Goal: Navigation & Orientation: Find specific page/section

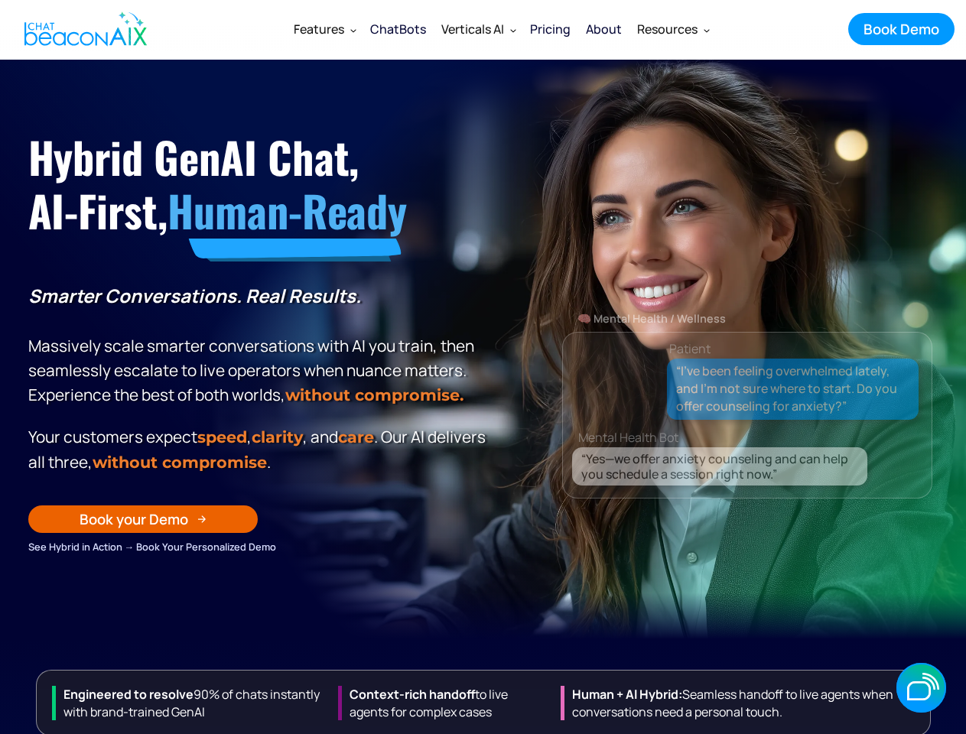
click at [483, 367] on p "Smarter Conversations. Real Results. Massively scale smarter conversations with…" at bounding box center [259, 346] width 463 height 124
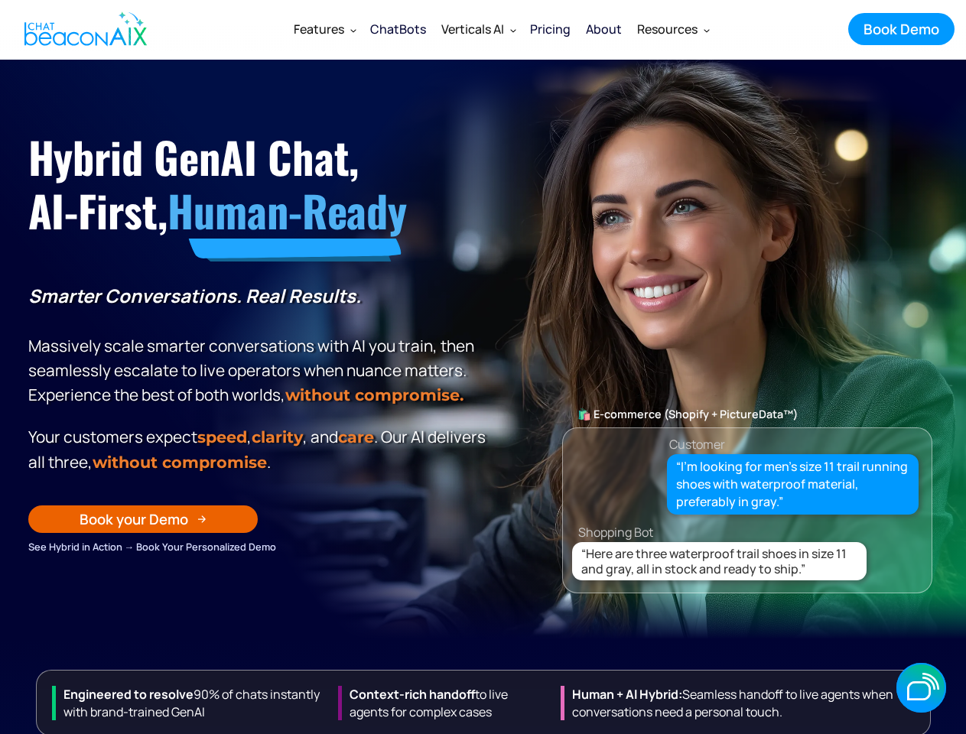
click at [483, 367] on p "Smarter Conversations. Real Results. Massively scale smarter conversations with…" at bounding box center [259, 346] width 463 height 124
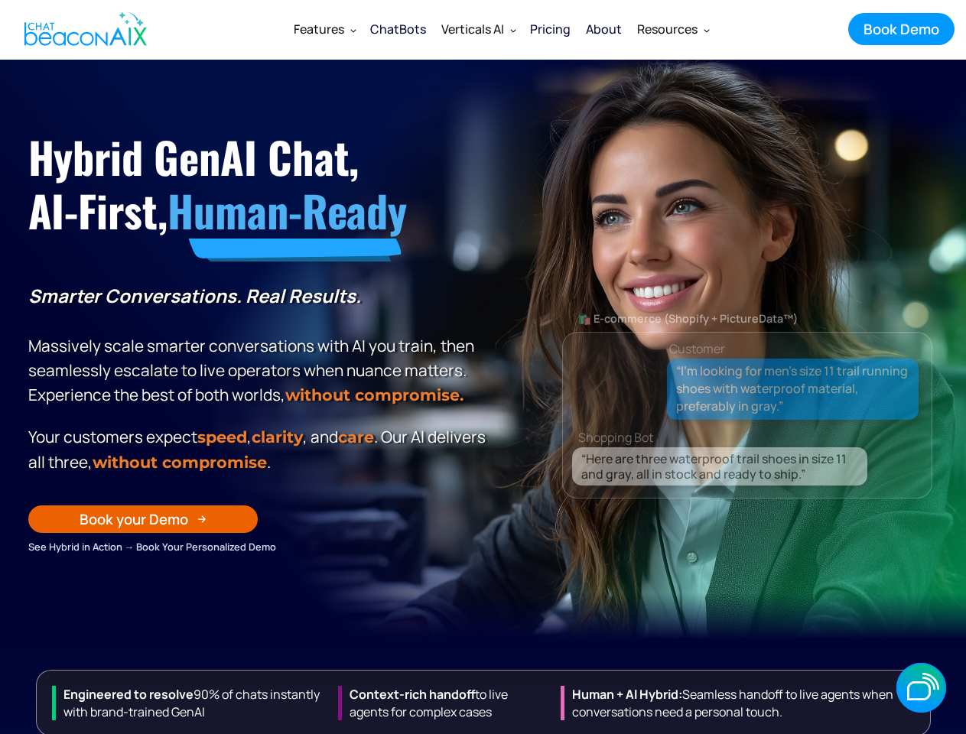
click at [502, 29] on div "Verticals AI" at bounding box center [472, 28] width 63 height 21
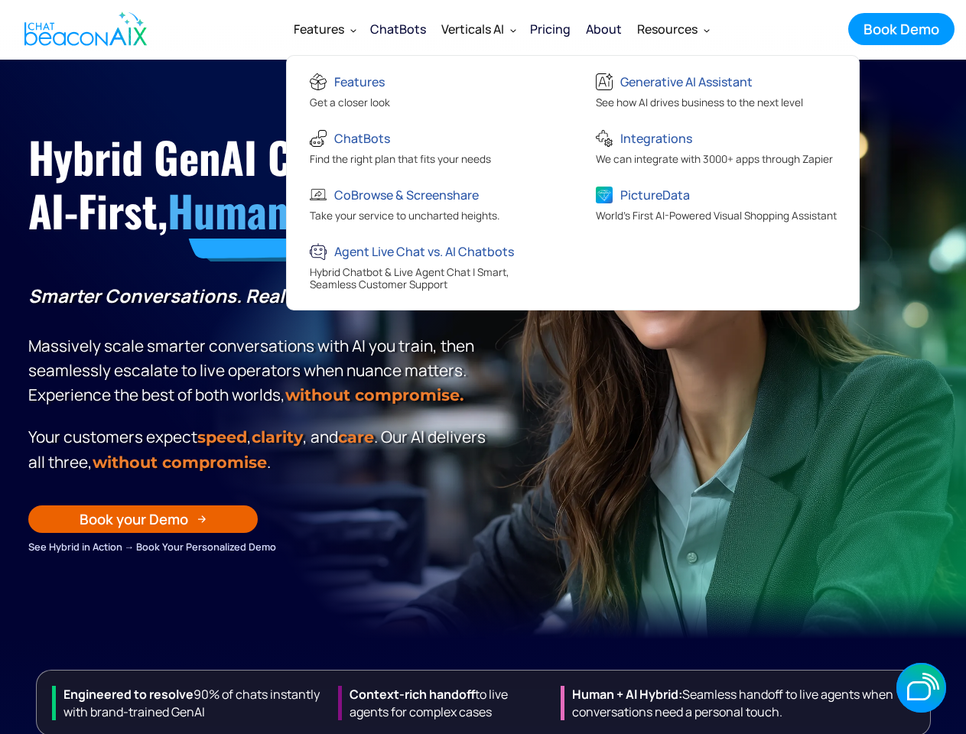
click at [324, 29] on div "Features" at bounding box center [319, 28] width 50 height 21
click at [478, 29] on div "Verticals AI" at bounding box center [472, 28] width 63 height 21
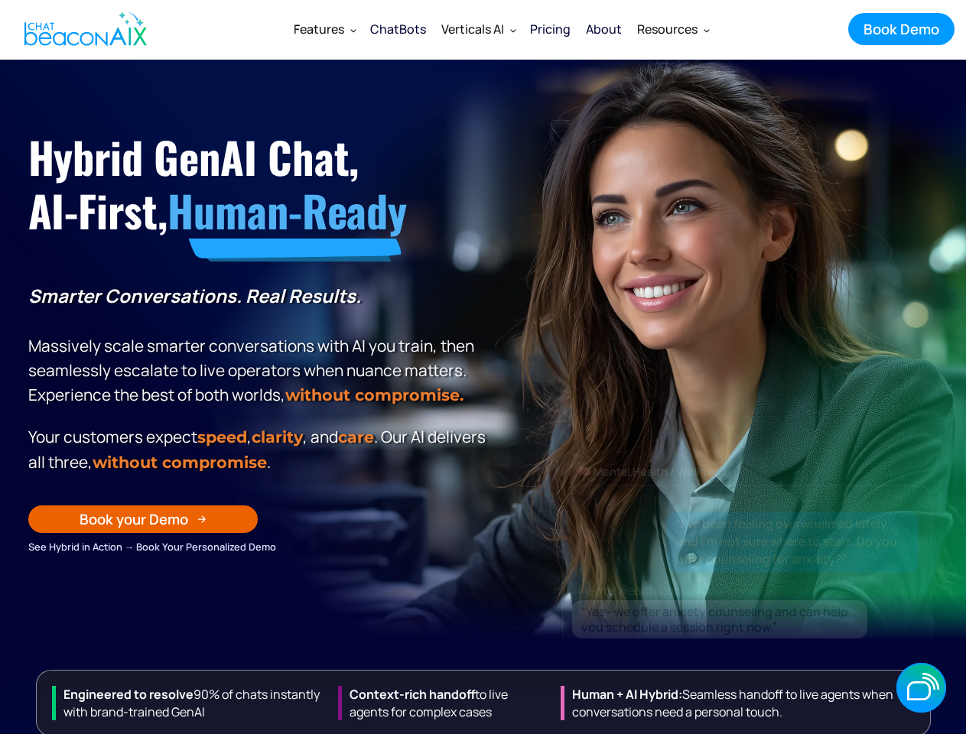
click at [672, 29] on div "Resources" at bounding box center [667, 28] width 60 height 21
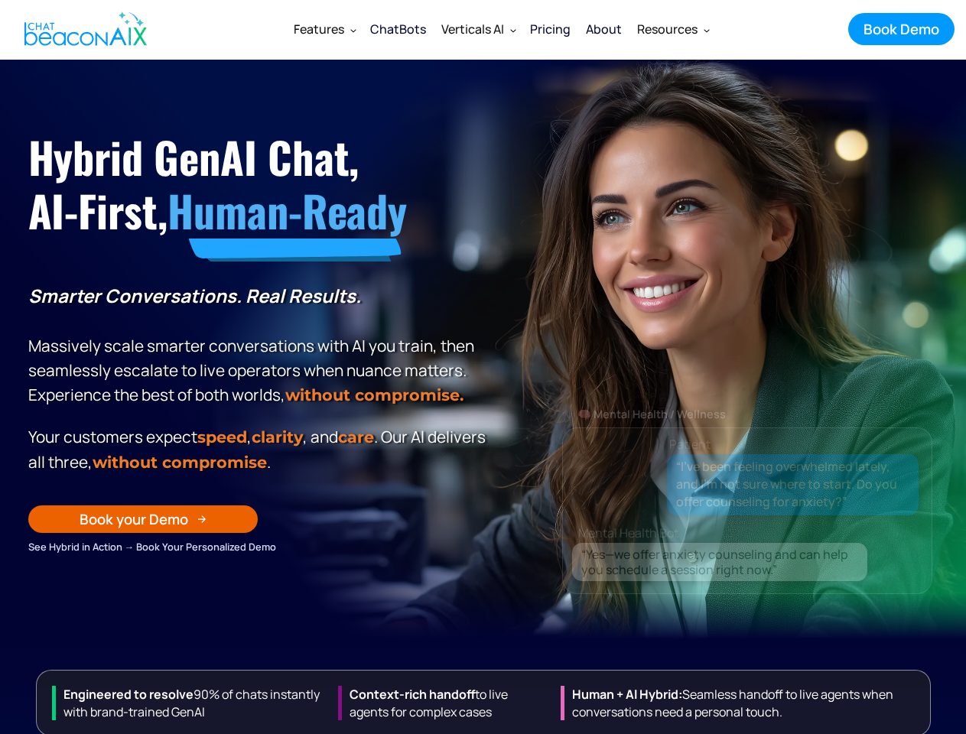
click at [143, 529] on div "Book your Demo" at bounding box center [134, 519] width 109 height 20
